Goal: Information Seeking & Learning: Learn about a topic

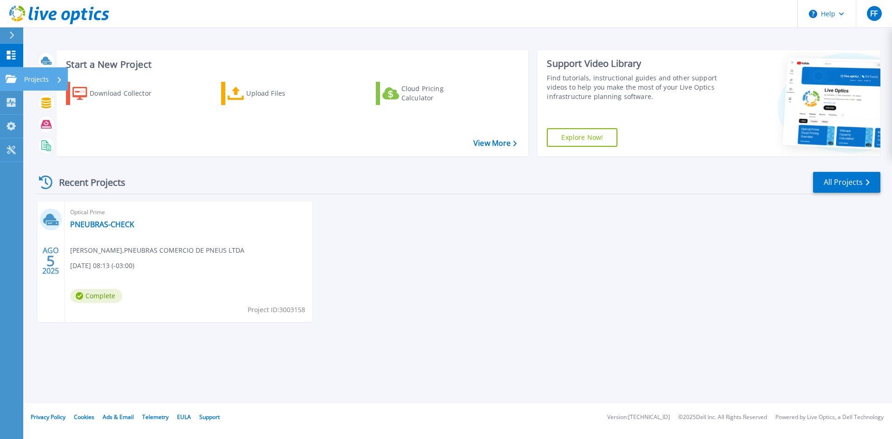
click at [24, 79] on div "Projects" at bounding box center [45, 78] width 45 height 23
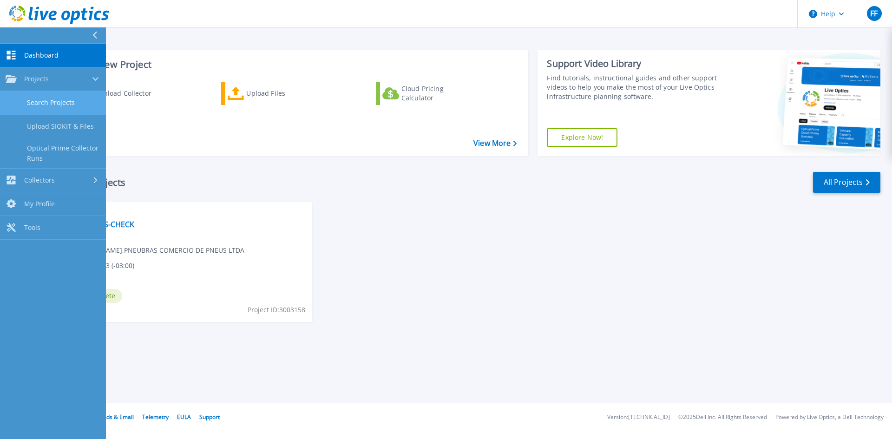
click at [61, 98] on link "Search Projects" at bounding box center [53, 103] width 106 height 24
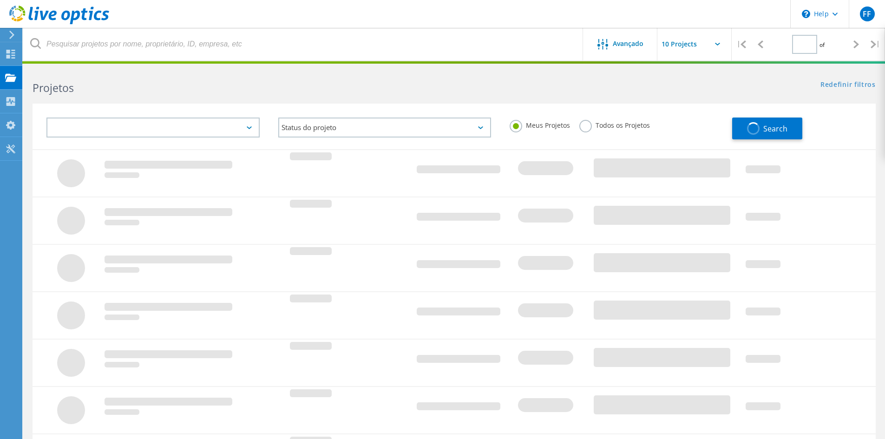
type input "1"
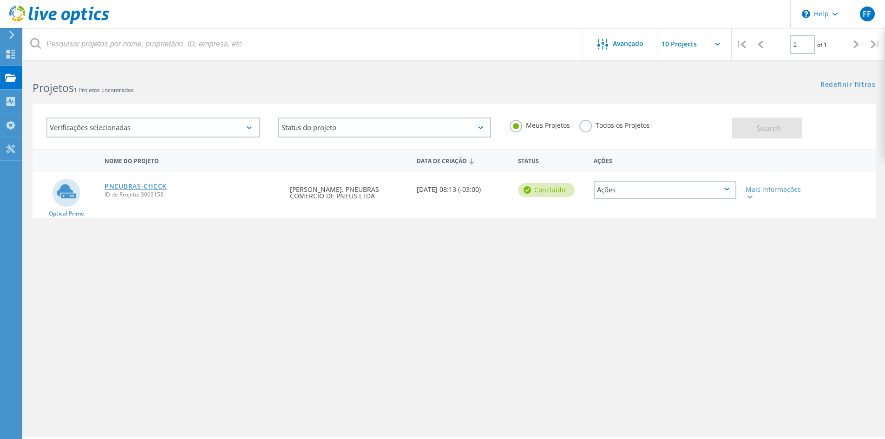
click at [134, 186] on link "PNEUBRAS-CHECK" at bounding box center [136, 186] width 62 height 7
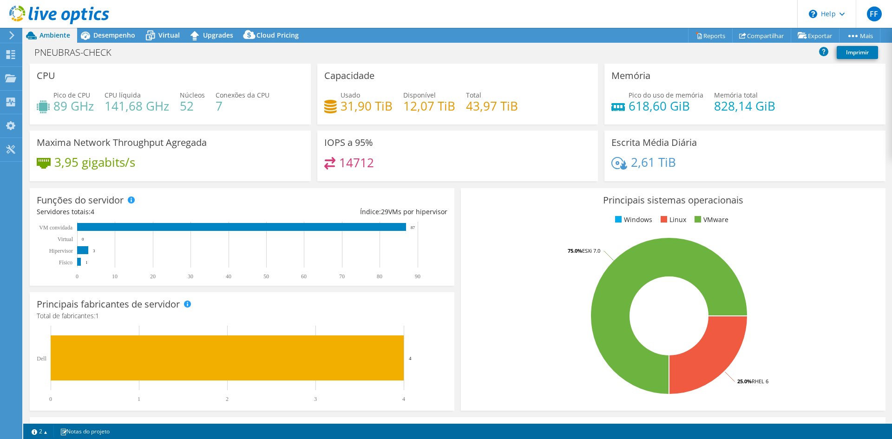
select select "SouthAmerica"
select select "BRL"
click at [158, 36] on span "Virtual" at bounding box center [168, 35] width 21 height 9
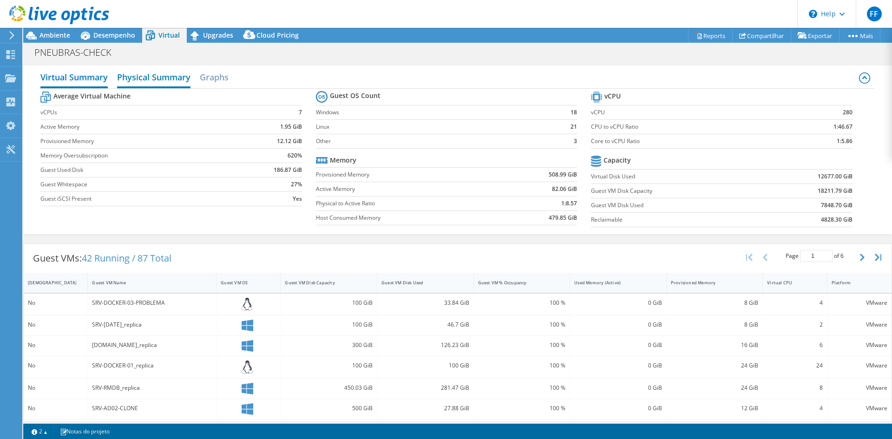
click at [138, 77] on h2 "Physical Summary" at bounding box center [153, 78] width 73 height 20
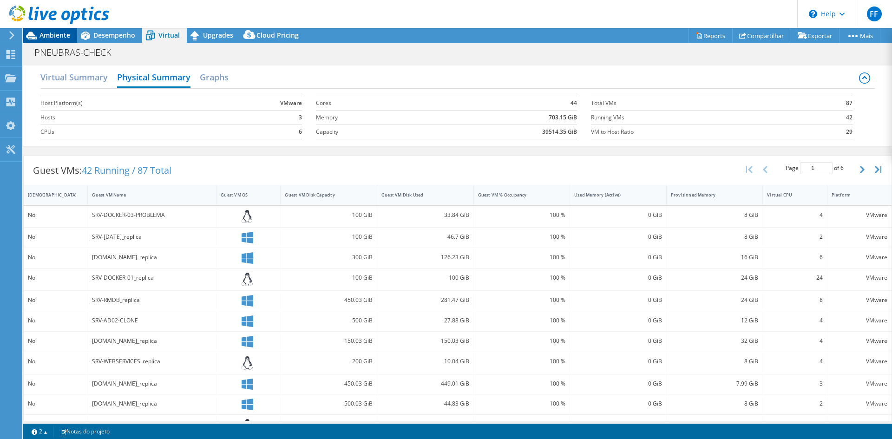
click at [60, 33] on span "Ambiente" at bounding box center [55, 35] width 31 height 9
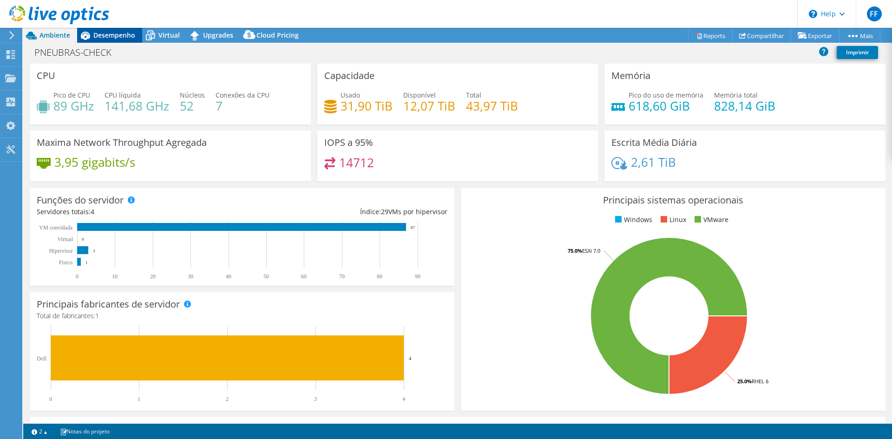
click at [106, 36] on span "Desempenho" at bounding box center [114, 35] width 42 height 9
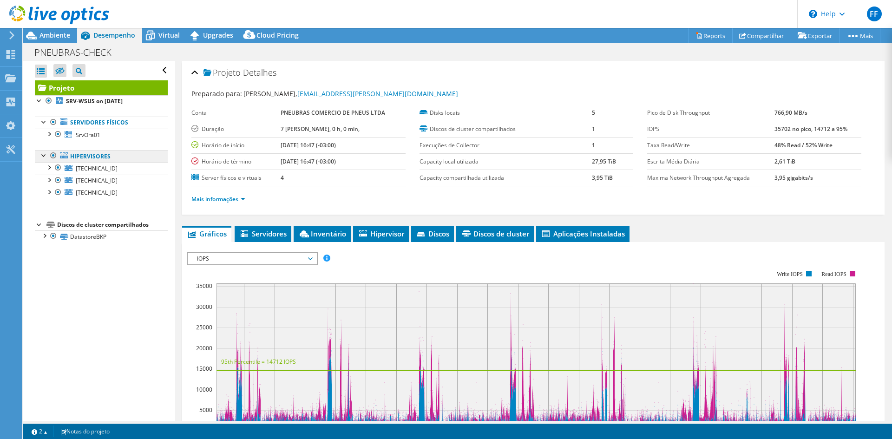
click at [75, 154] on link "Hipervisores" at bounding box center [101, 156] width 133 height 12
click at [96, 154] on link "Hipervisores" at bounding box center [101, 156] width 133 height 12
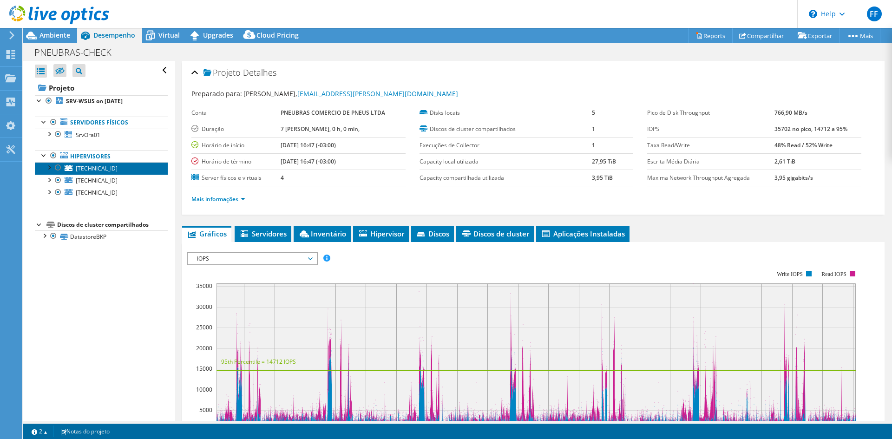
click at [95, 167] on span "[TECHNICAL_ID]" at bounding box center [97, 169] width 42 height 8
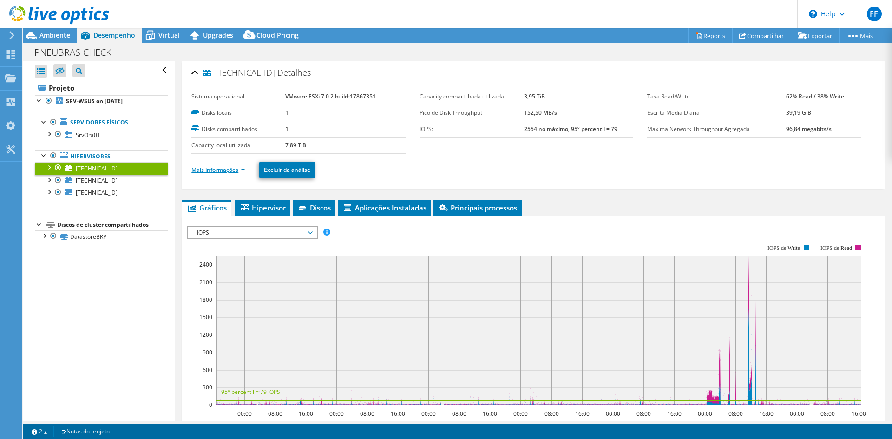
click at [226, 170] on link "Mais informações" at bounding box center [218, 170] width 54 height 8
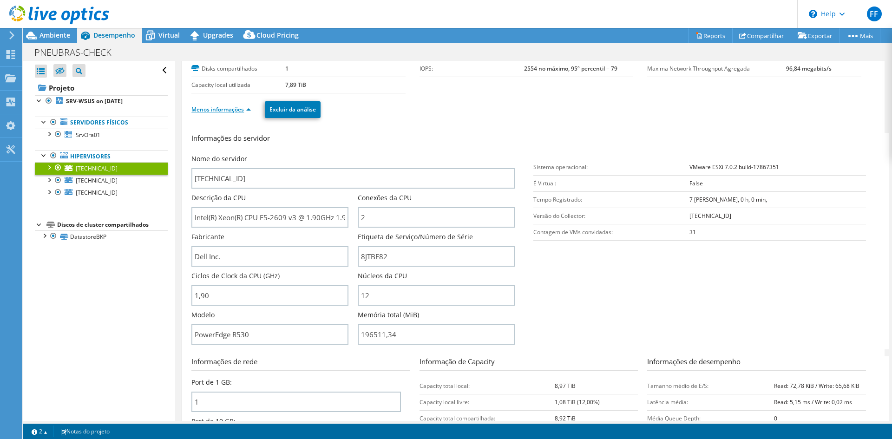
scroll to position [62, 0]
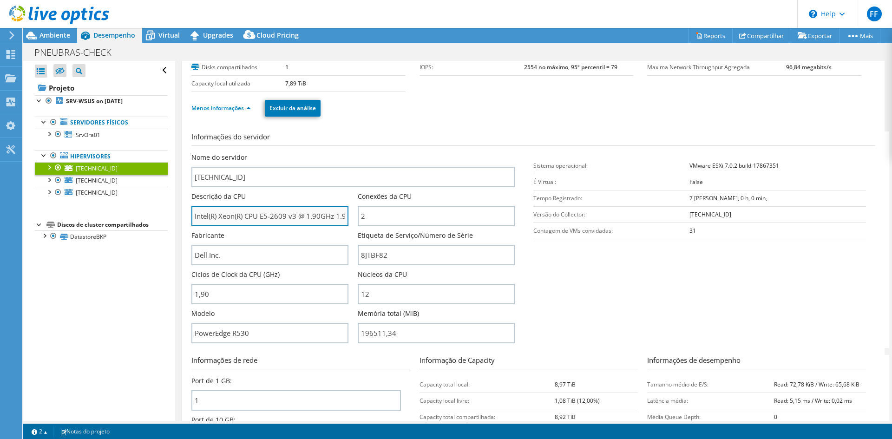
click at [205, 213] on input "Intel(R) Xeon(R) CPU E5-2609 v3 @ 1.90GHz 1.90 GHz" at bounding box center [269, 216] width 157 height 20
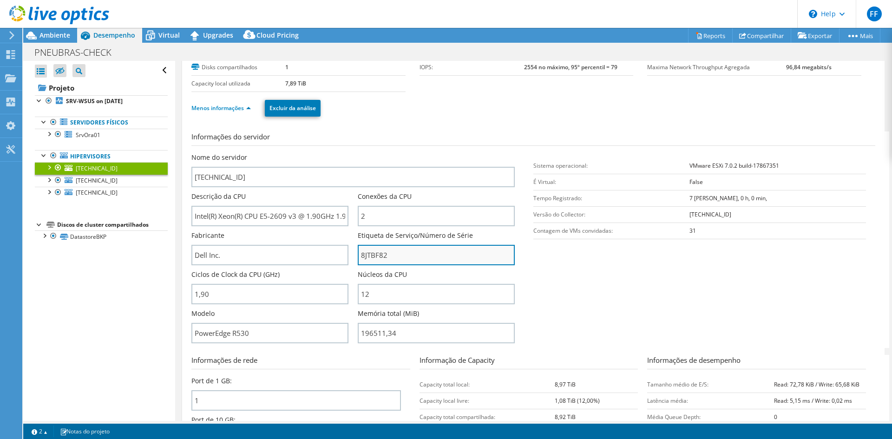
click at [383, 254] on input "8JTBF82" at bounding box center [436, 255] width 157 height 20
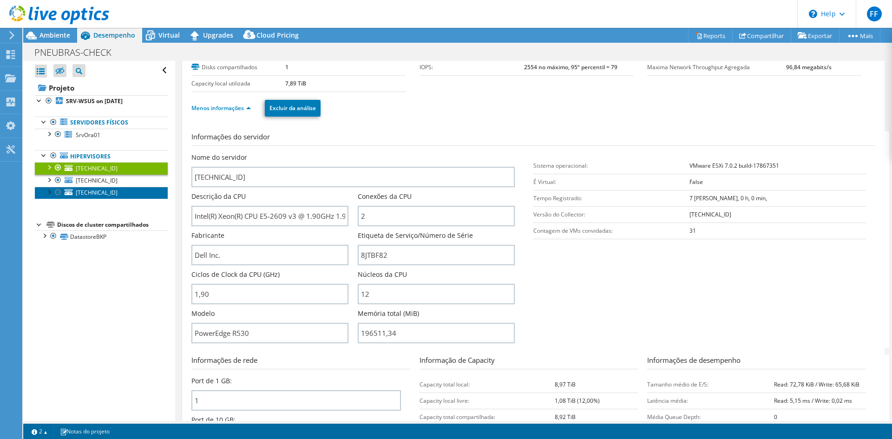
click at [90, 187] on link "[TECHNICAL_ID]" at bounding box center [101, 193] width 133 height 12
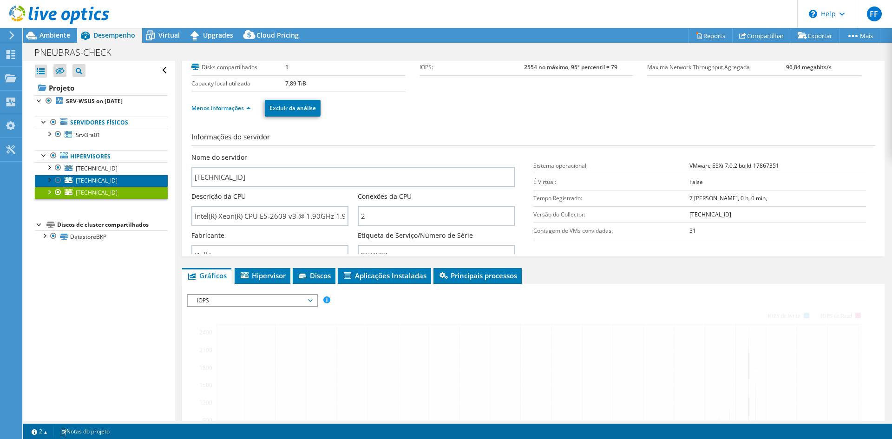
click at [92, 177] on span "[TECHNICAL_ID]" at bounding box center [97, 181] width 42 height 8
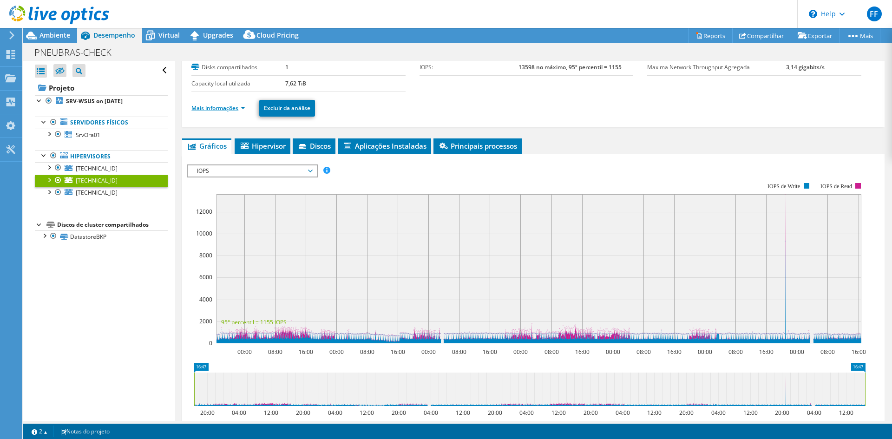
click at [212, 110] on link "Mais informações" at bounding box center [218, 108] width 54 height 8
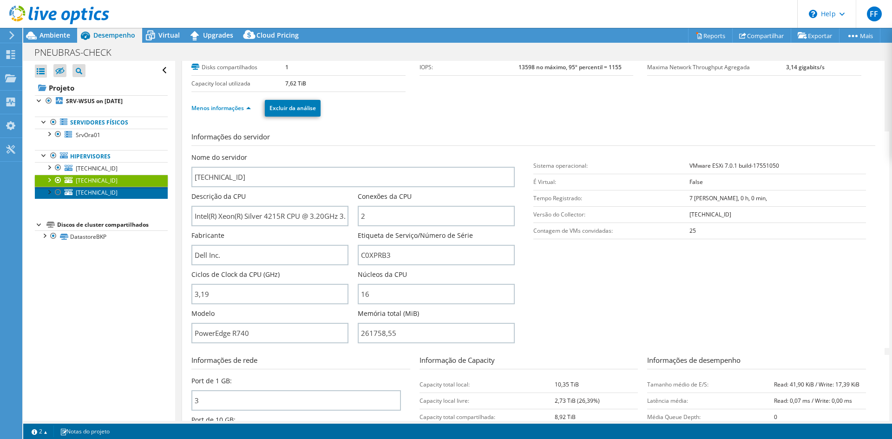
click at [96, 189] on span "[TECHNICAL_ID]" at bounding box center [97, 193] width 42 height 8
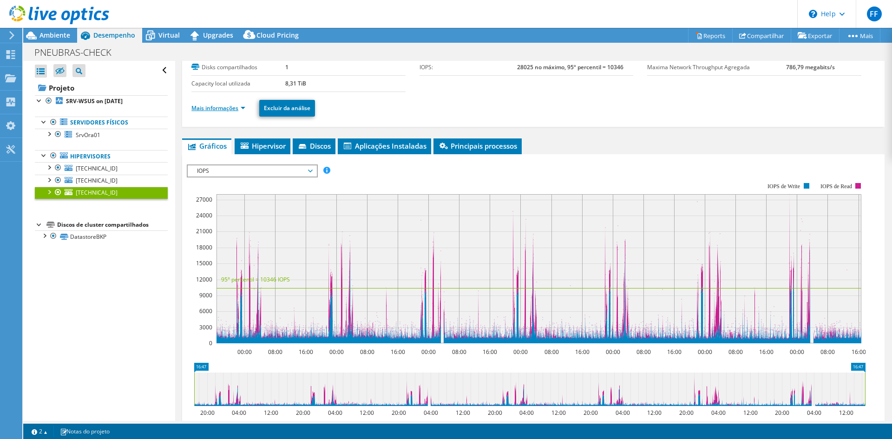
click at [214, 109] on link "Mais informações" at bounding box center [218, 108] width 54 height 8
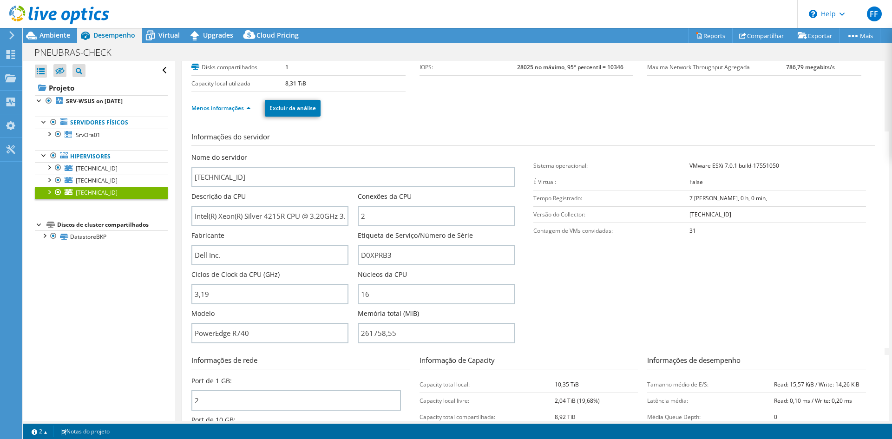
click at [252, 203] on div "Descrição da CPU Intel(R) Xeon(R) Silver 4215R CPU @ 3.20GHz 3.19 GHz" at bounding box center [269, 209] width 157 height 34
click at [247, 221] on input "Intel(R) Xeon(R) Silver 4215R CPU @ 3.20GHz 3.19 GHz" at bounding box center [269, 216] width 157 height 20
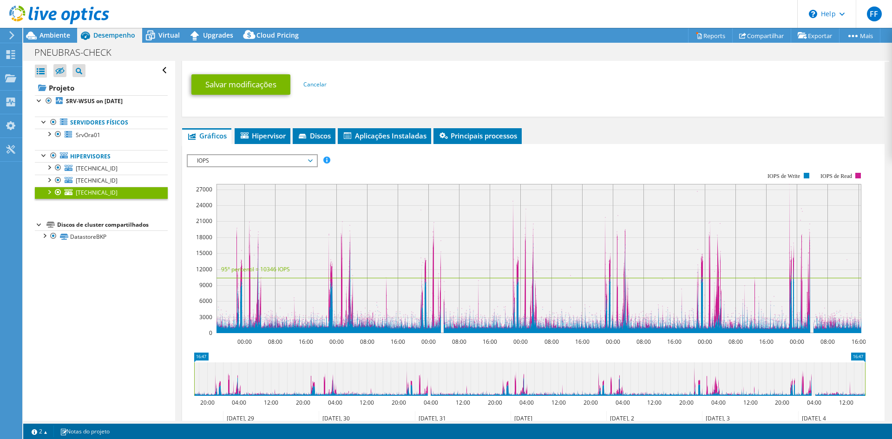
scroll to position [608, 0]
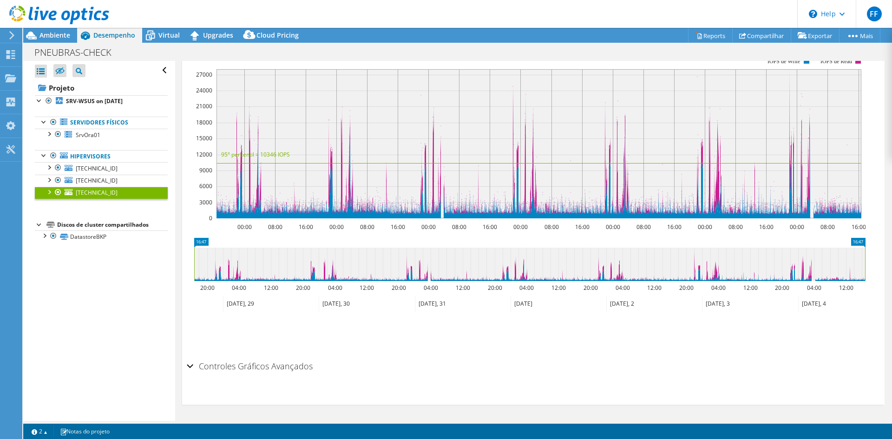
click at [281, 371] on h2 "Controles Gráficos Avançados" at bounding box center [250, 366] width 126 height 19
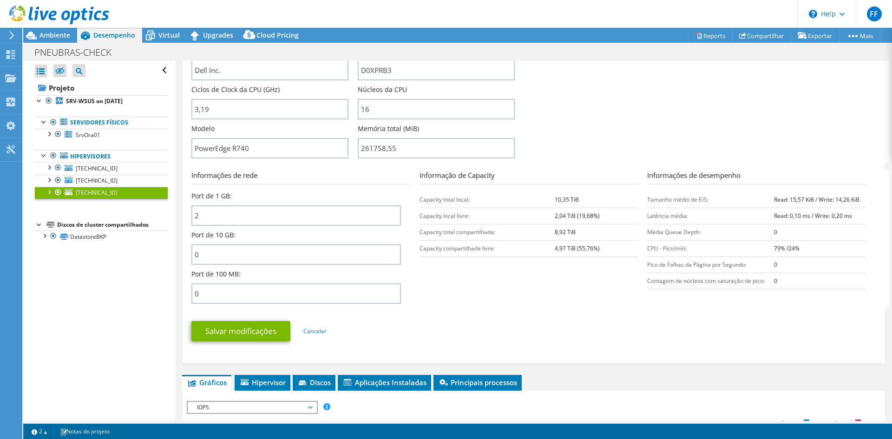
scroll to position [248, 0]
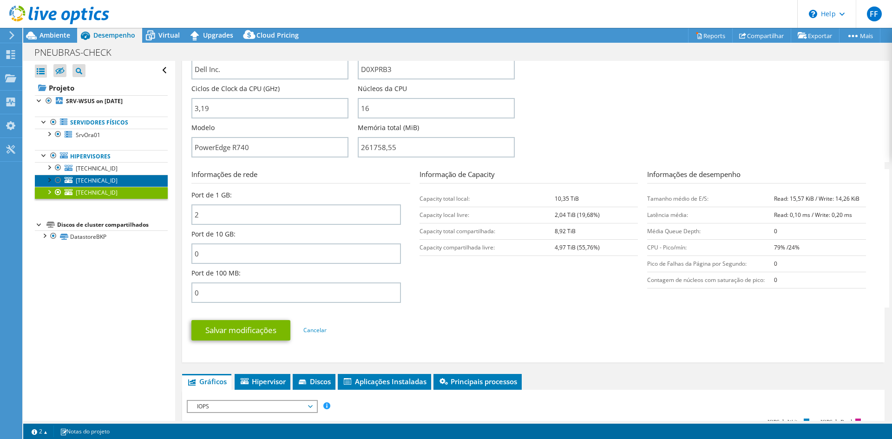
click at [87, 181] on span "[TECHNICAL_ID]" at bounding box center [97, 181] width 42 height 8
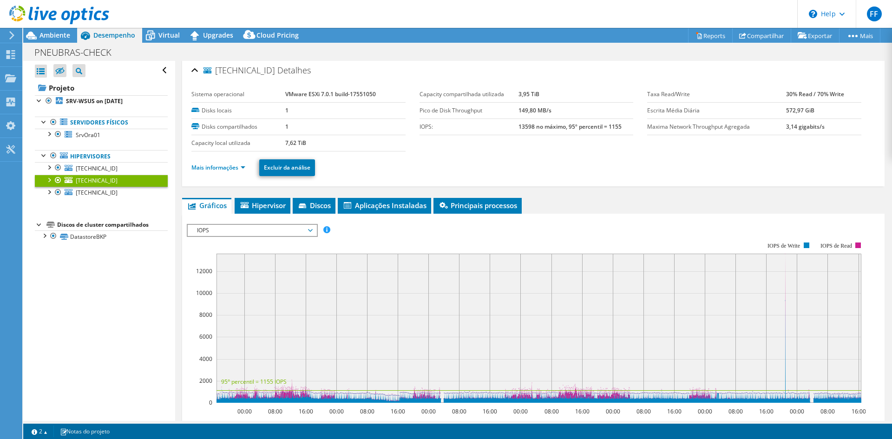
scroll to position [0, 0]
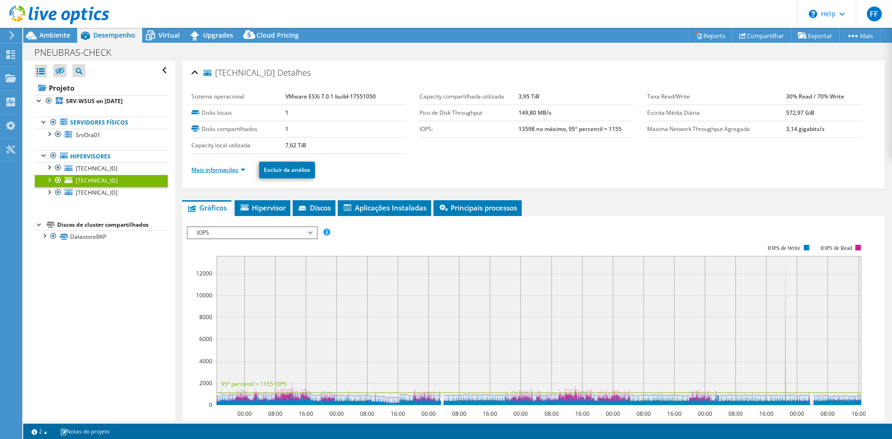
click at [232, 172] on link "Mais informações" at bounding box center [218, 170] width 54 height 8
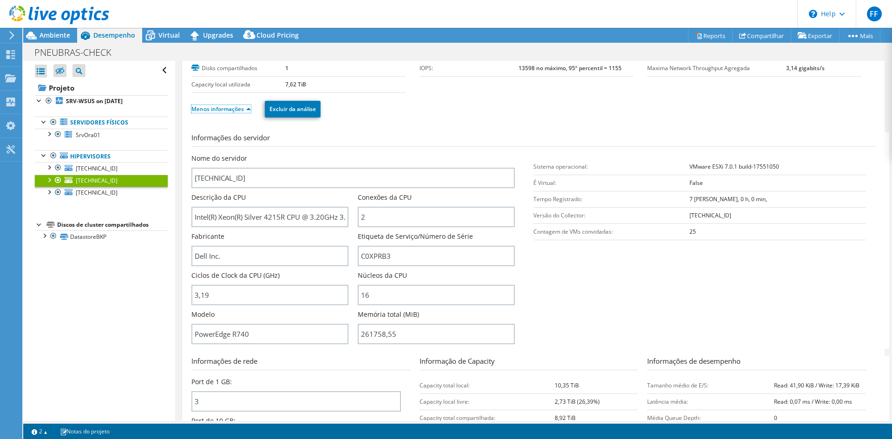
scroll to position [62, 0]
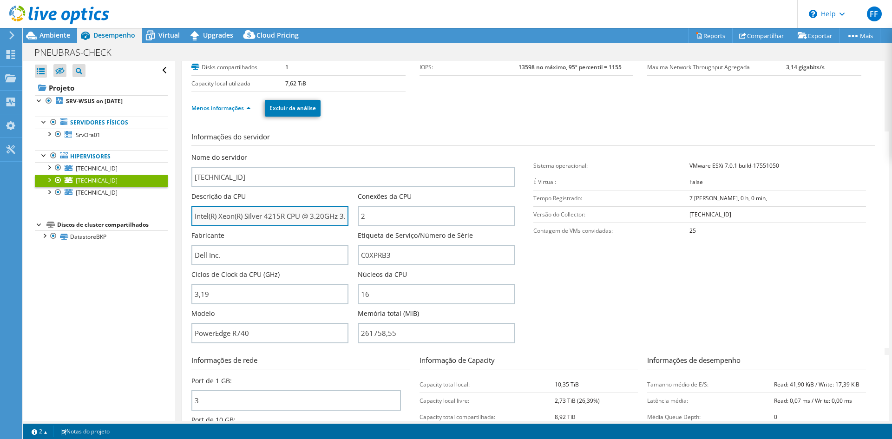
click at [285, 209] on input "Intel(R) Xeon(R) Silver 4215R CPU @ 3.20GHz 3.19 GHz" at bounding box center [269, 216] width 157 height 20
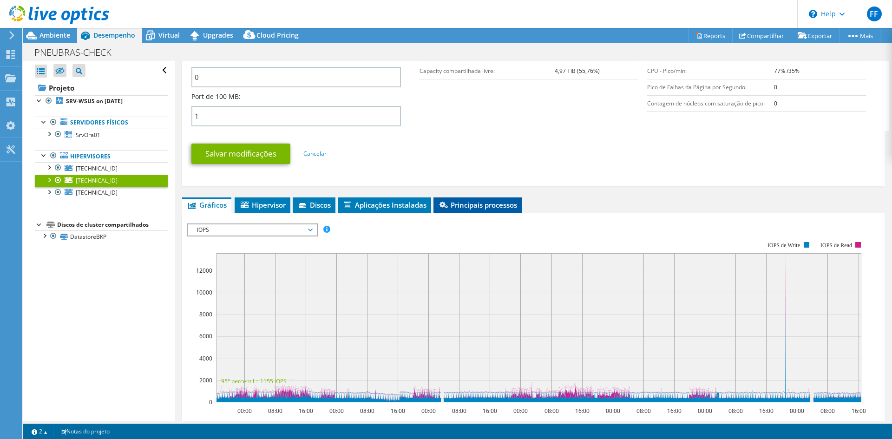
scroll to position [434, 0]
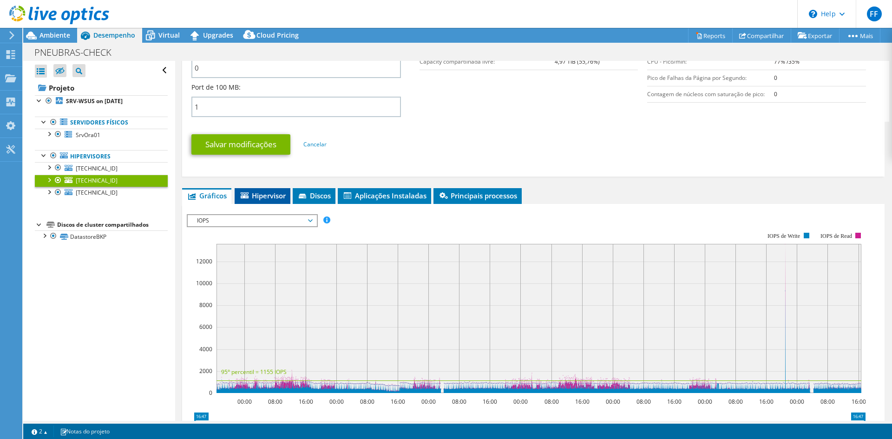
click at [260, 198] on span "Hipervisor" at bounding box center [262, 195] width 46 height 9
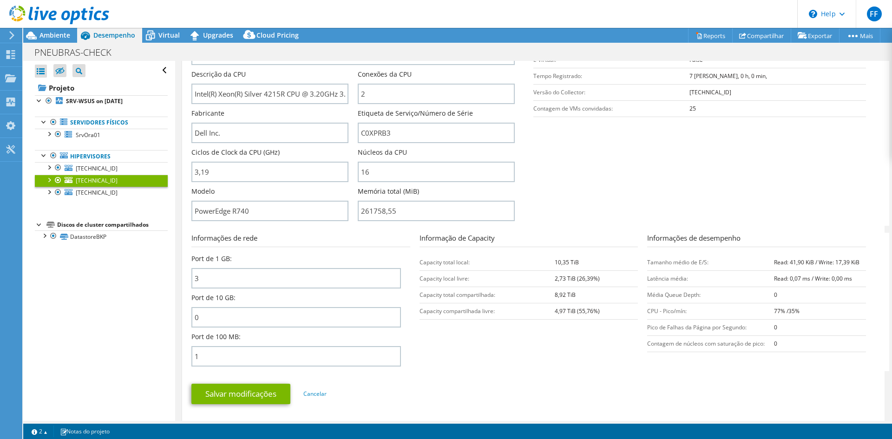
scroll to position [186, 0]
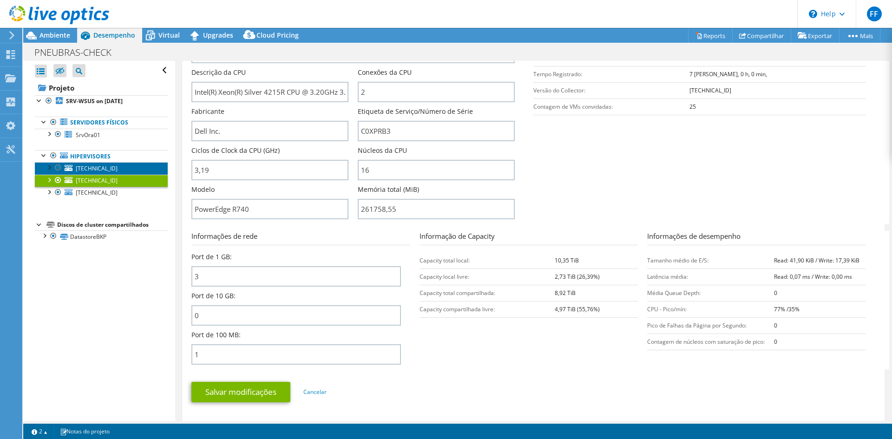
click at [103, 171] on span "[TECHNICAL_ID]" at bounding box center [97, 169] width 42 height 8
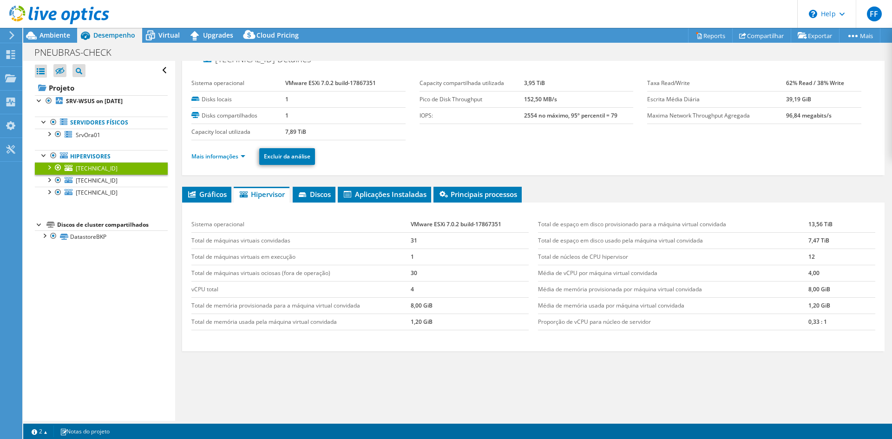
scroll to position [0, 0]
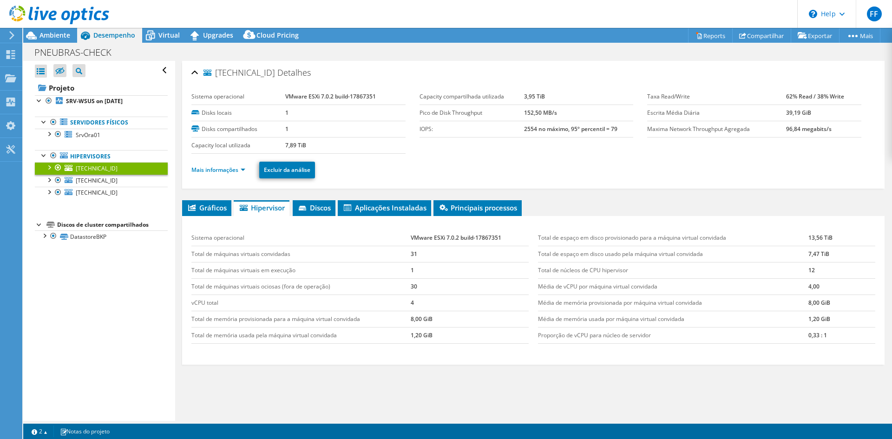
click at [200, 165] on li "Mais informações" at bounding box center [220, 170] width 59 height 10
click at [204, 172] on link "Mais informações" at bounding box center [218, 170] width 54 height 8
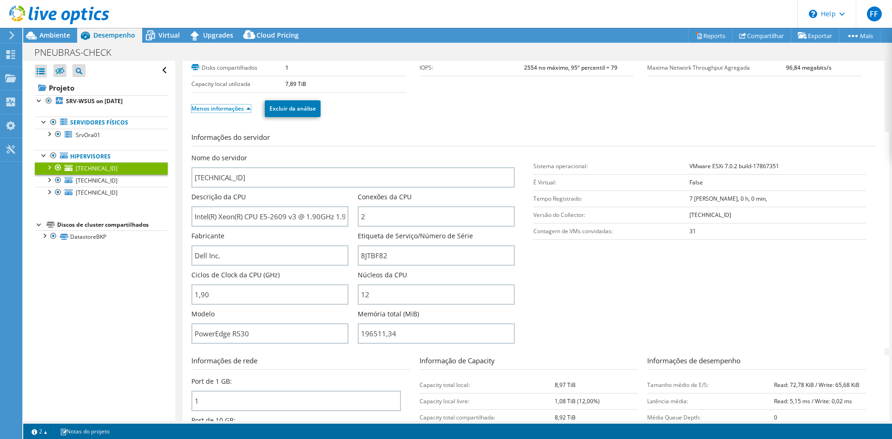
scroll to position [62, 0]
click at [304, 221] on input "Intel(R) Xeon(R) CPU E5-2609 v3 @ 1.90GHz 1.90 GHz" at bounding box center [269, 216] width 157 height 20
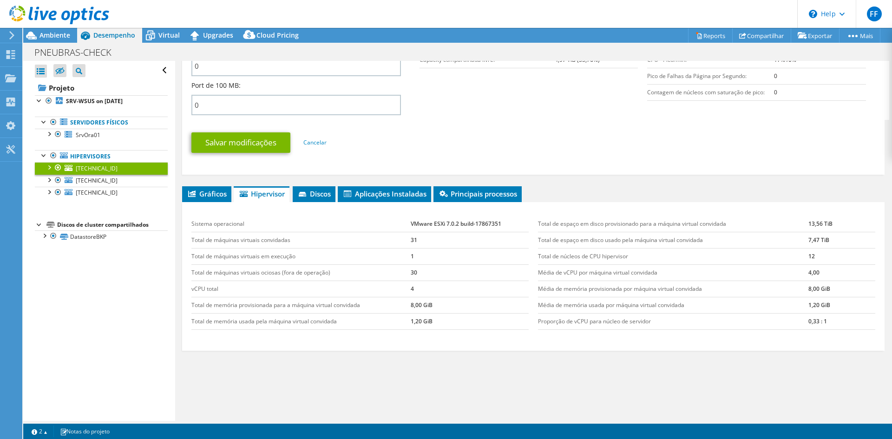
scroll to position [449, 0]
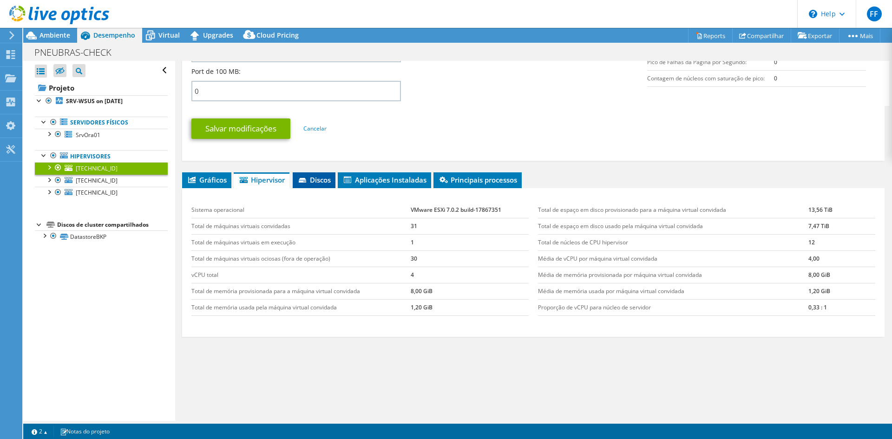
drag, startPoint x: 304, startPoint y: 182, endPoint x: 314, endPoint y: 179, distance: 9.8
click at [305, 181] on icon at bounding box center [303, 181] width 9 height 6
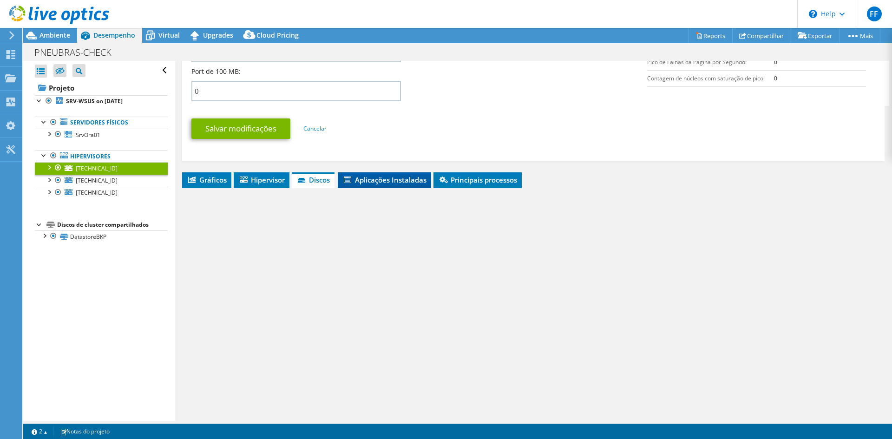
click at [358, 177] on span "Aplicações Instaladas" at bounding box center [385, 179] width 84 height 9
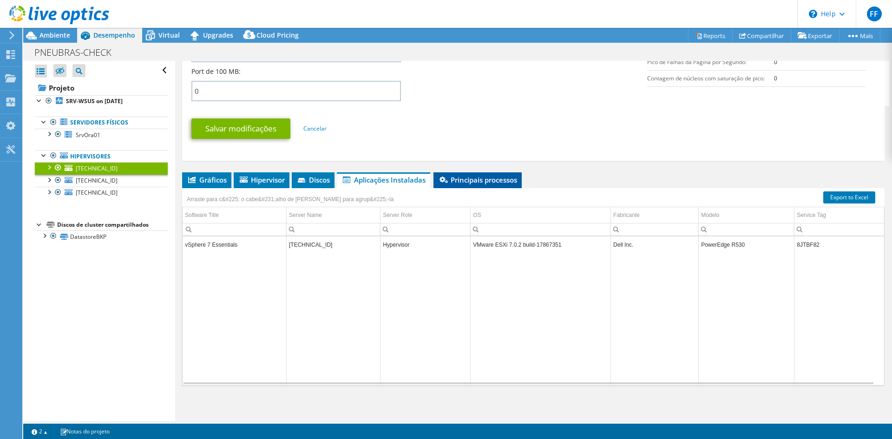
click at [446, 181] on icon at bounding box center [444, 180] width 8 height 7
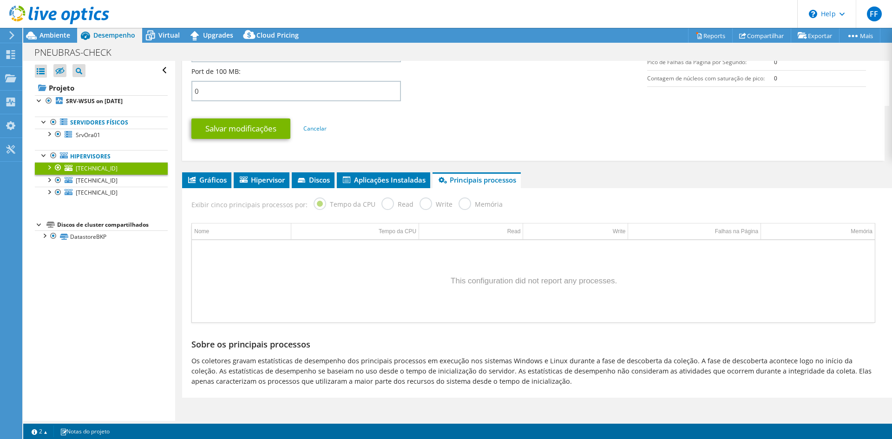
click at [220, 191] on div "Exibir cinco principais processos por: Tempo da CPU Read Write Memória" at bounding box center [533, 203] width 693 height 30
click at [220, 188] on div "Exibir cinco principais processos por: Tempo da CPU Read Write Memória" at bounding box center [533, 203] width 693 height 30
click at [221, 179] on span "Gráficos" at bounding box center [207, 179] width 40 height 9
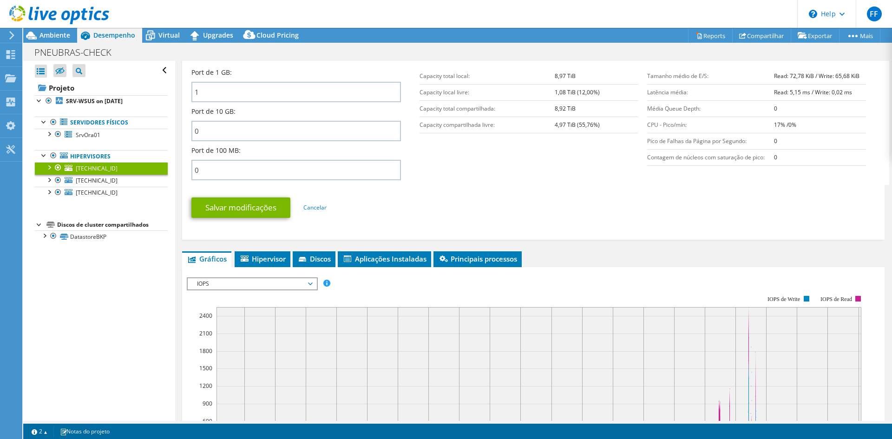
scroll to position [372, 0]
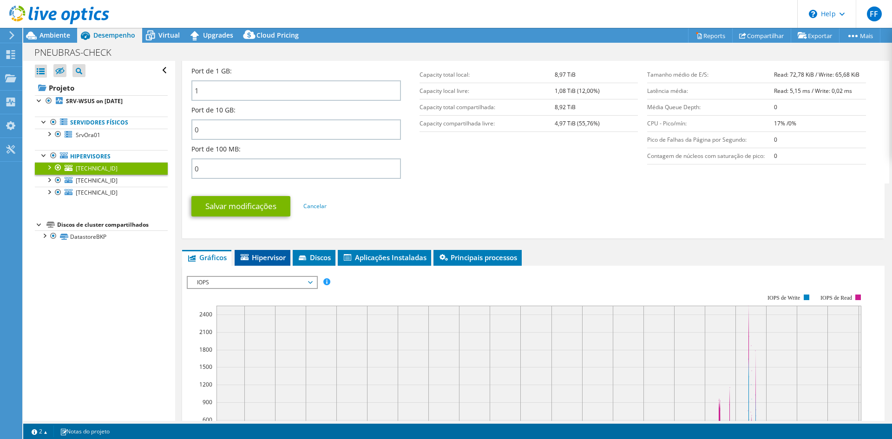
click at [254, 257] on span "Hipervisor" at bounding box center [262, 257] width 46 height 9
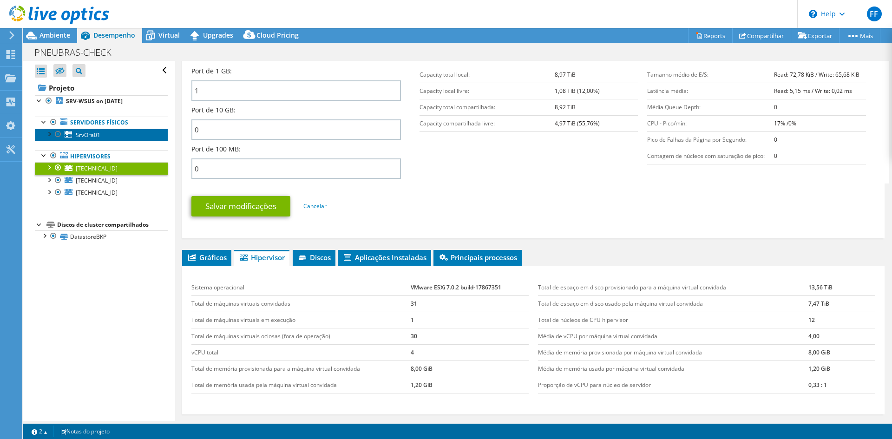
click at [91, 133] on span "SrvOra01" at bounding box center [88, 135] width 25 height 8
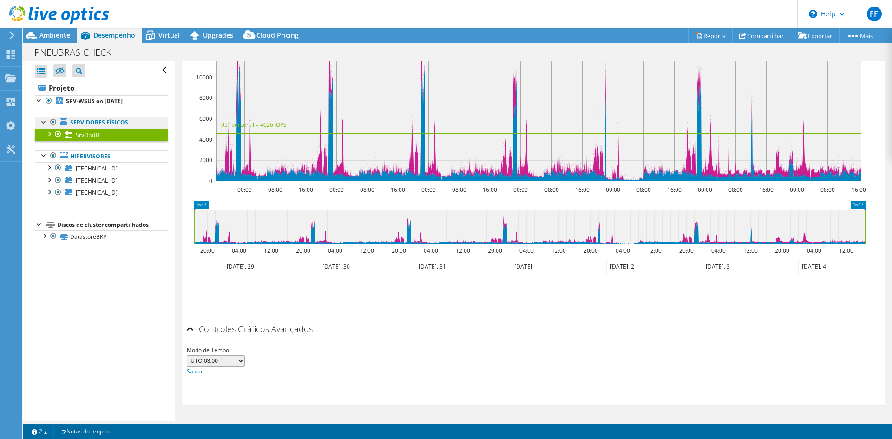
scroll to position [243, 0]
click at [93, 126] on link "Servidores físicos" at bounding box center [101, 123] width 133 height 12
click at [97, 121] on link "Servidores físicos" at bounding box center [101, 123] width 133 height 12
click at [44, 122] on div at bounding box center [44, 121] width 9 height 9
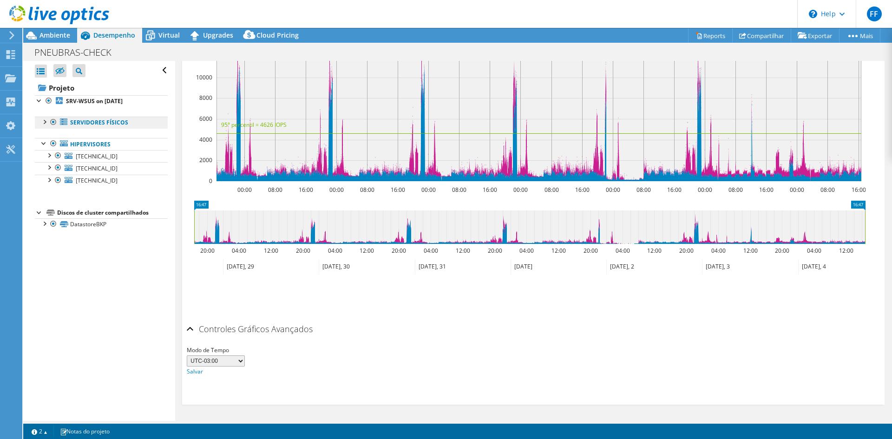
click at [94, 121] on link "Servidores físicos" at bounding box center [101, 123] width 133 height 12
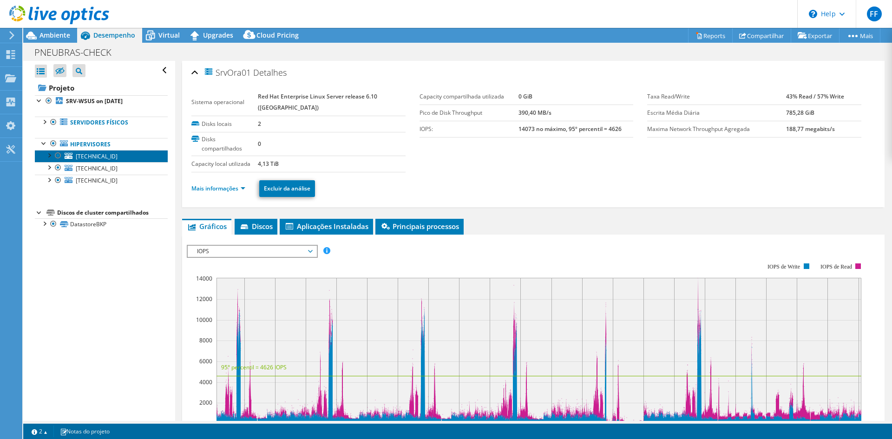
click at [103, 159] on span "[TECHNICAL_ID]" at bounding box center [97, 156] width 42 height 8
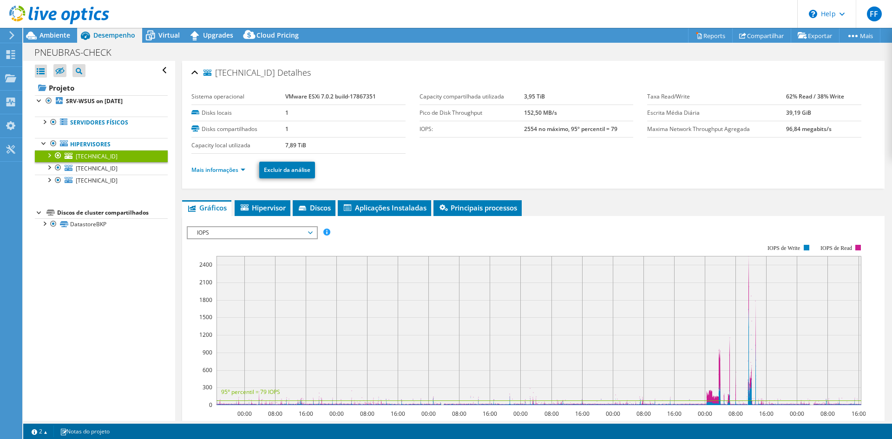
click at [53, 153] on div at bounding box center [48, 154] width 9 height 9
click at [236, 174] on li "Mais informações" at bounding box center [220, 170] width 59 height 10
click at [211, 170] on link "Mais informações" at bounding box center [218, 170] width 54 height 8
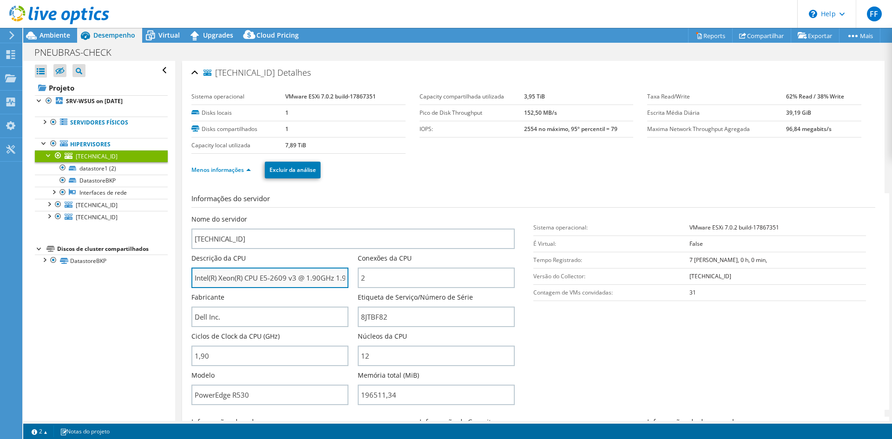
click at [288, 282] on input "Intel(R) Xeon(R) CPU E5-2609 v3 @ 1.90GHz 1.90 GHz" at bounding box center [269, 278] width 157 height 20
click at [92, 122] on link "Servidores físicos" at bounding box center [101, 123] width 133 height 12
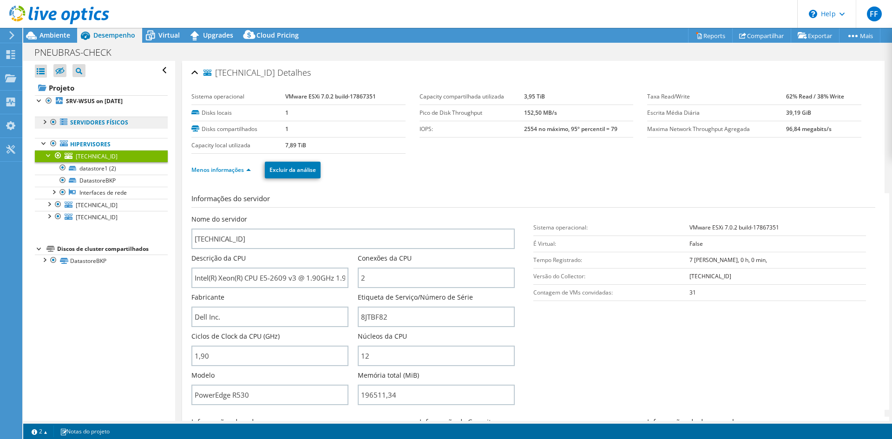
click at [92, 125] on link "Servidores físicos" at bounding box center [101, 123] width 133 height 12
click at [50, 119] on div at bounding box center [53, 122] width 9 height 11
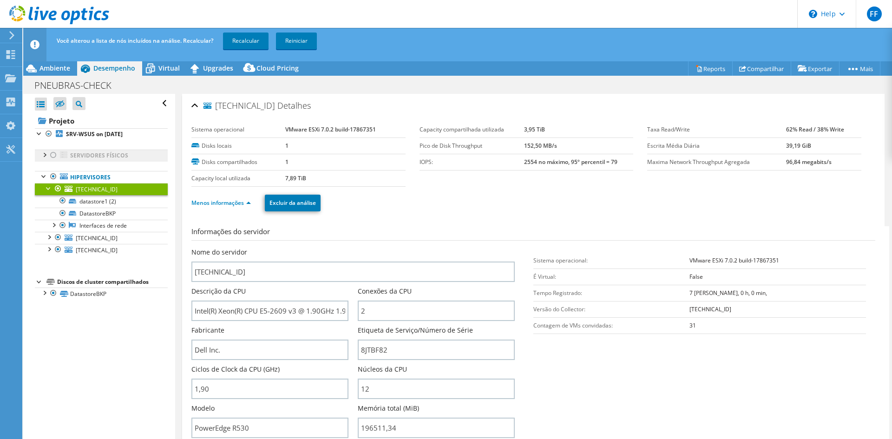
click at [46, 160] on link "Servidores físicos" at bounding box center [101, 156] width 133 height 12
click at [46, 156] on div at bounding box center [44, 154] width 9 height 9
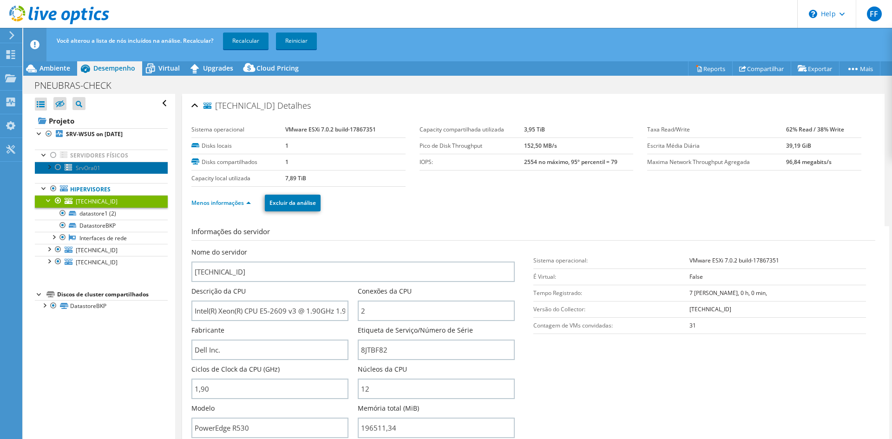
click at [84, 167] on span "SrvOra01" at bounding box center [88, 168] width 25 height 8
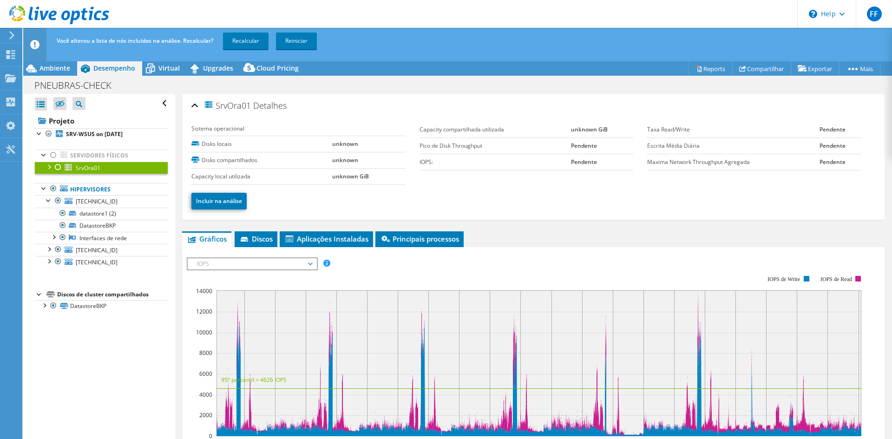
click at [331, 206] on ul "Incluir na análise" at bounding box center [533, 200] width 684 height 19
click at [41, 159] on link "Servidores físicos" at bounding box center [101, 156] width 133 height 12
click at [74, 139] on link "SRV-WSUS on [DATE]" at bounding box center [101, 134] width 133 height 12
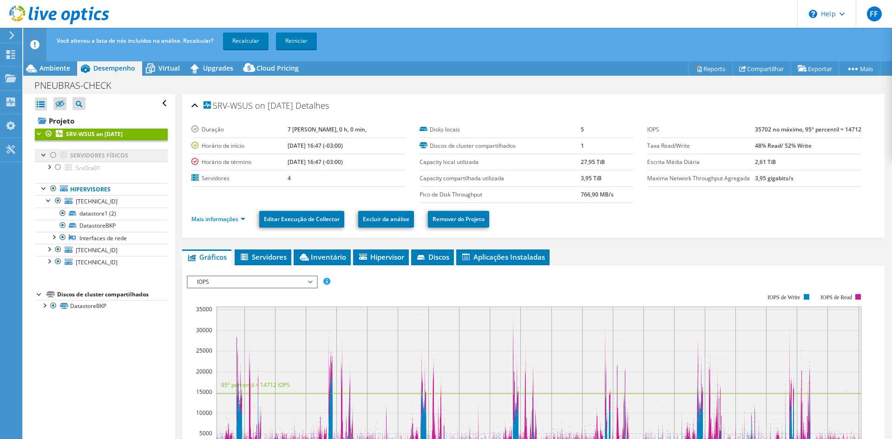
click at [85, 152] on link "Servidores físicos" at bounding box center [101, 156] width 133 height 12
click at [96, 164] on span "SrvOra01" at bounding box center [88, 168] width 25 height 8
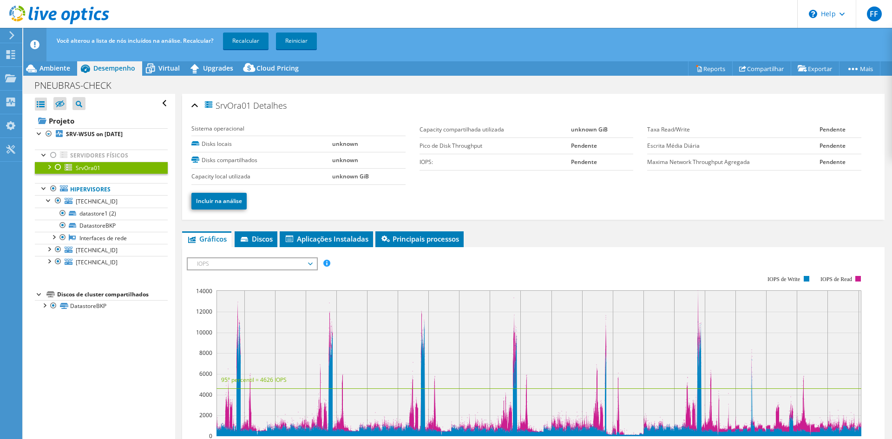
select select "SouthAmerica"
select select "BRL"
click at [45, 66] on span "Ambiente" at bounding box center [55, 68] width 31 height 9
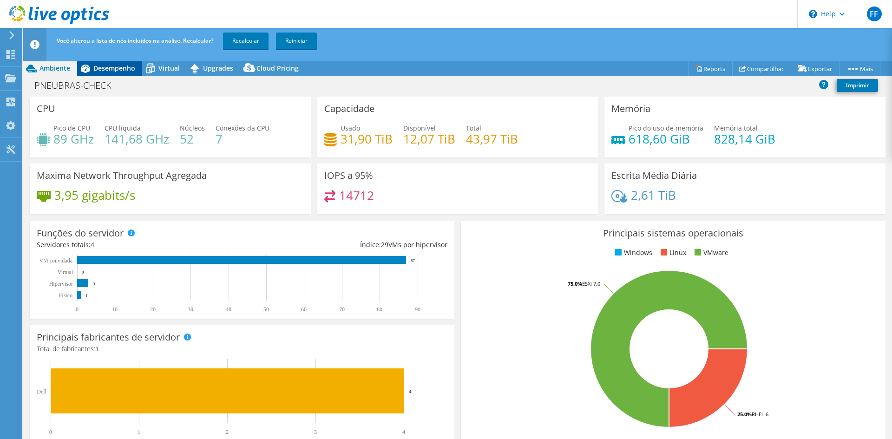
click at [92, 73] on icon at bounding box center [85, 68] width 16 height 16
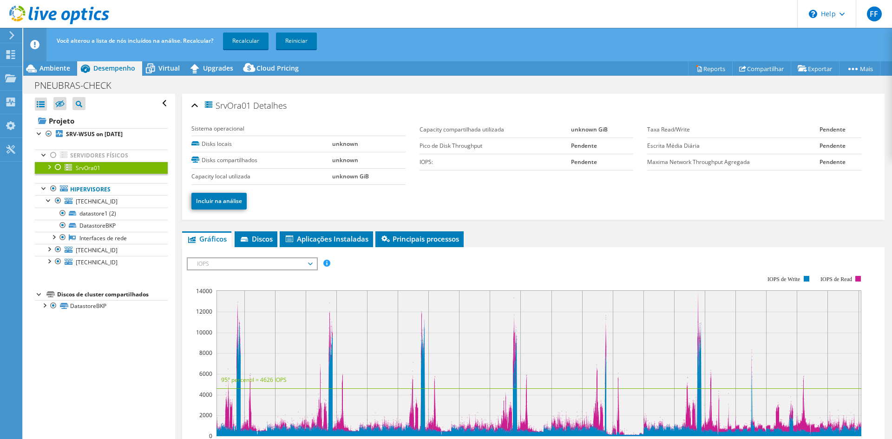
click at [123, 162] on link "SrvOra01" at bounding box center [101, 168] width 133 height 12
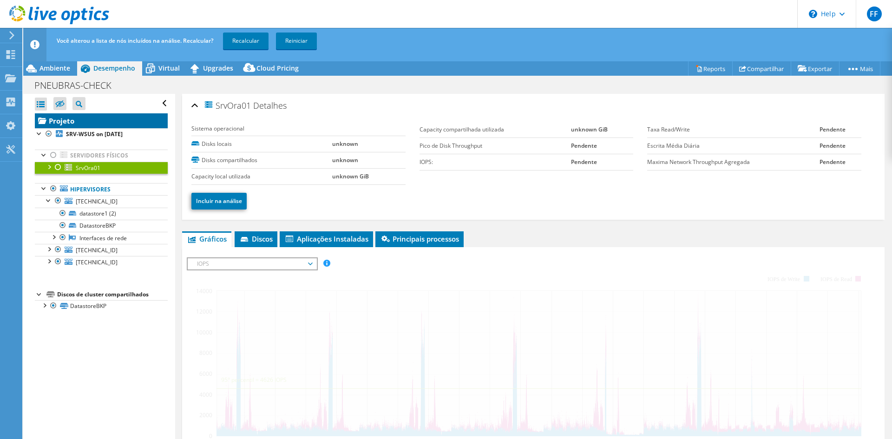
click at [116, 127] on link "Projeto" at bounding box center [101, 120] width 133 height 15
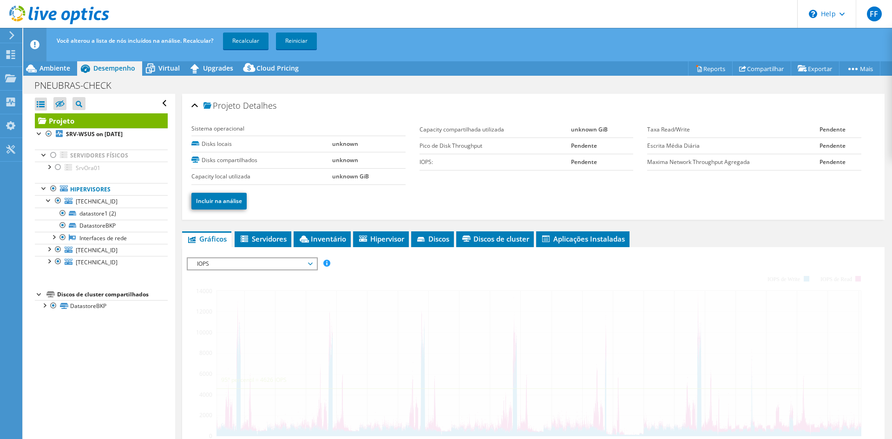
click at [116, 127] on link "Projeto" at bounding box center [101, 120] width 133 height 15
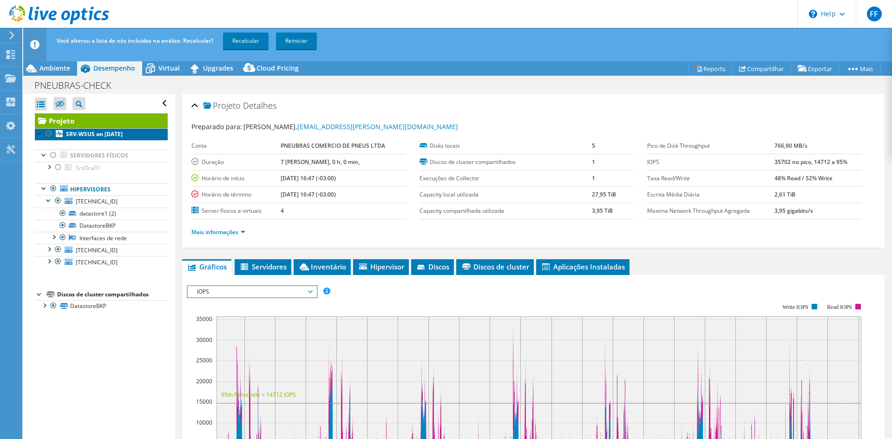
click at [115, 131] on b "SRV-WSUS on [DATE]" at bounding box center [94, 134] width 57 height 8
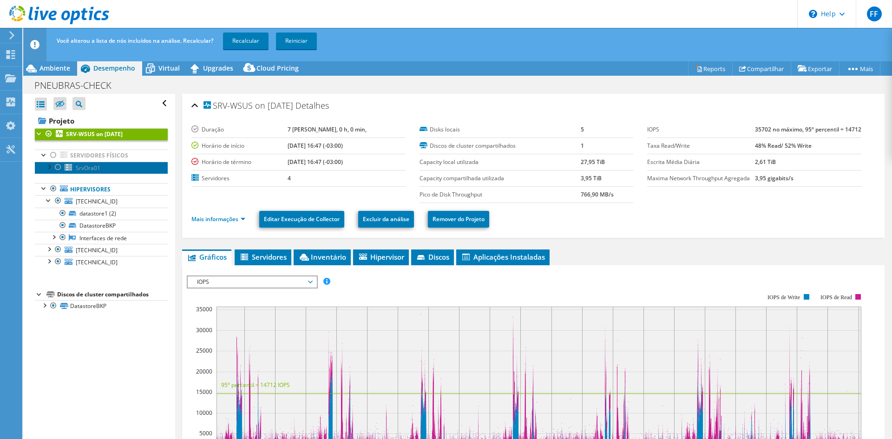
click at [87, 166] on span "SrvOra01" at bounding box center [88, 168] width 25 height 8
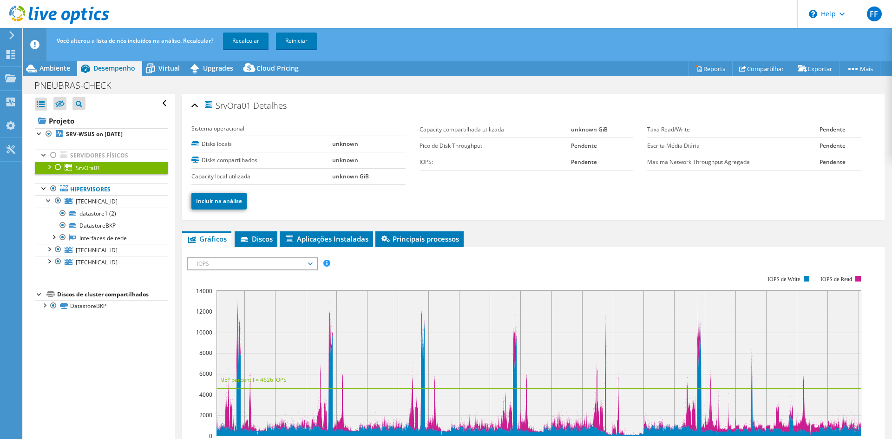
click at [53, 165] on div at bounding box center [57, 167] width 9 height 11
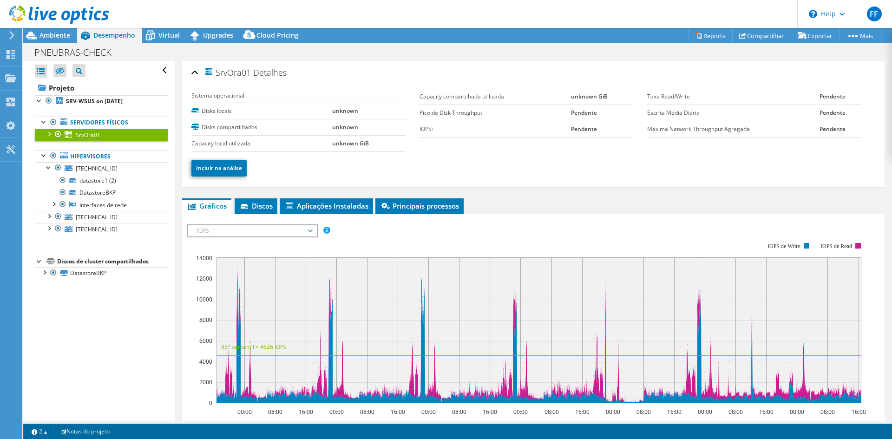
click at [49, 139] on link "SrvOra01" at bounding box center [101, 135] width 133 height 12
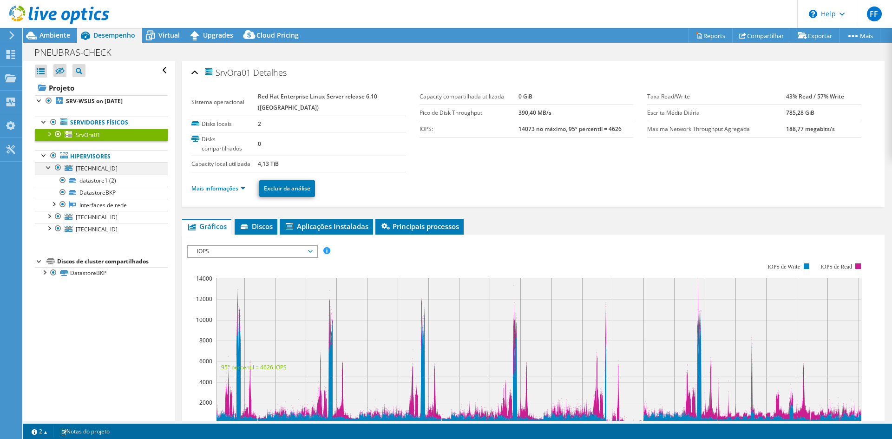
click at [49, 163] on div at bounding box center [48, 166] width 9 height 9
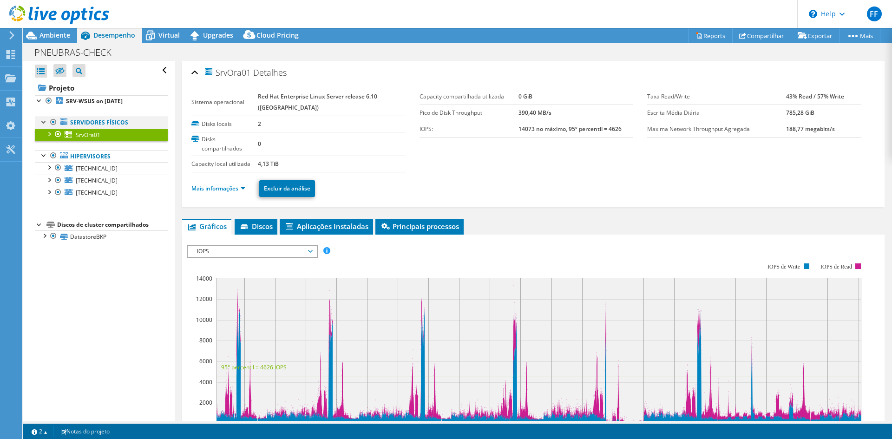
click at [46, 122] on div at bounding box center [44, 121] width 9 height 9
click at [72, 120] on link "Servidores físicos" at bounding box center [101, 123] width 133 height 12
click at [91, 125] on link "Servidores físicos" at bounding box center [101, 123] width 133 height 12
